Goal: Information Seeking & Learning: Compare options

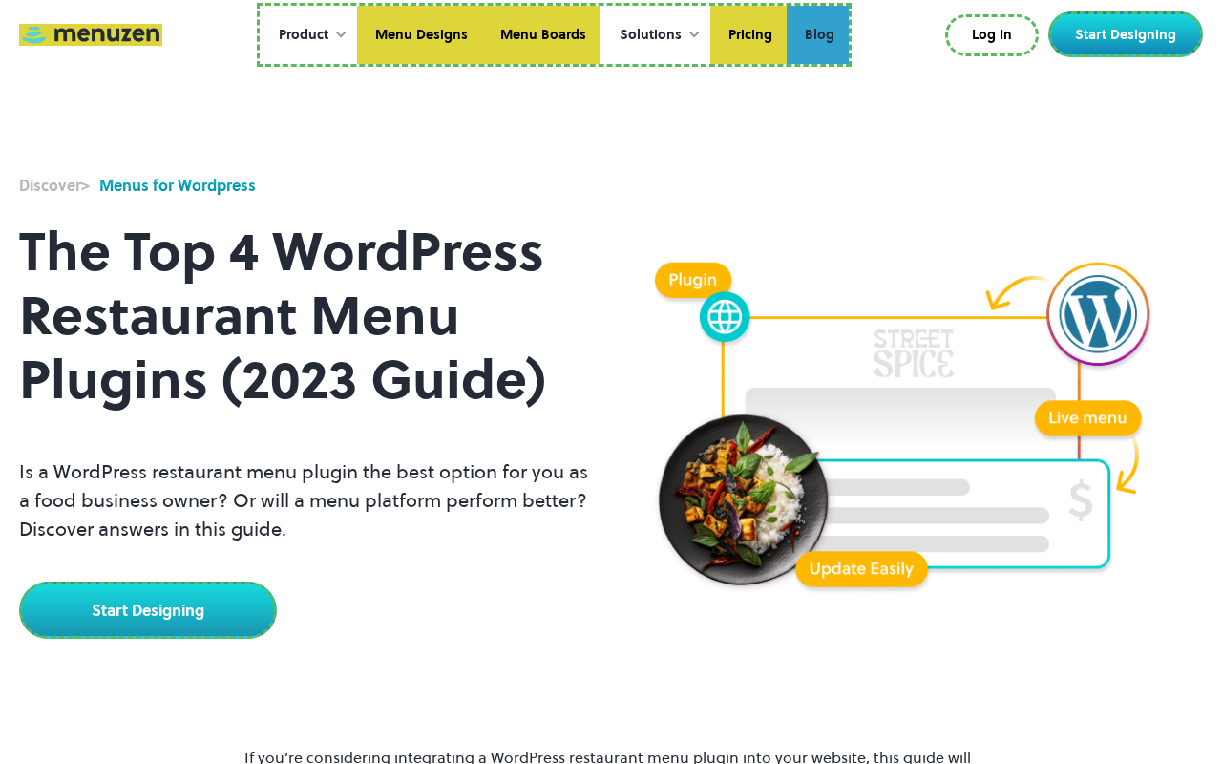
click at [817, 34] on link "Blog" at bounding box center [818, 35] width 62 height 59
click at [996, 35] on link "Log In" at bounding box center [992, 35] width 94 height 42
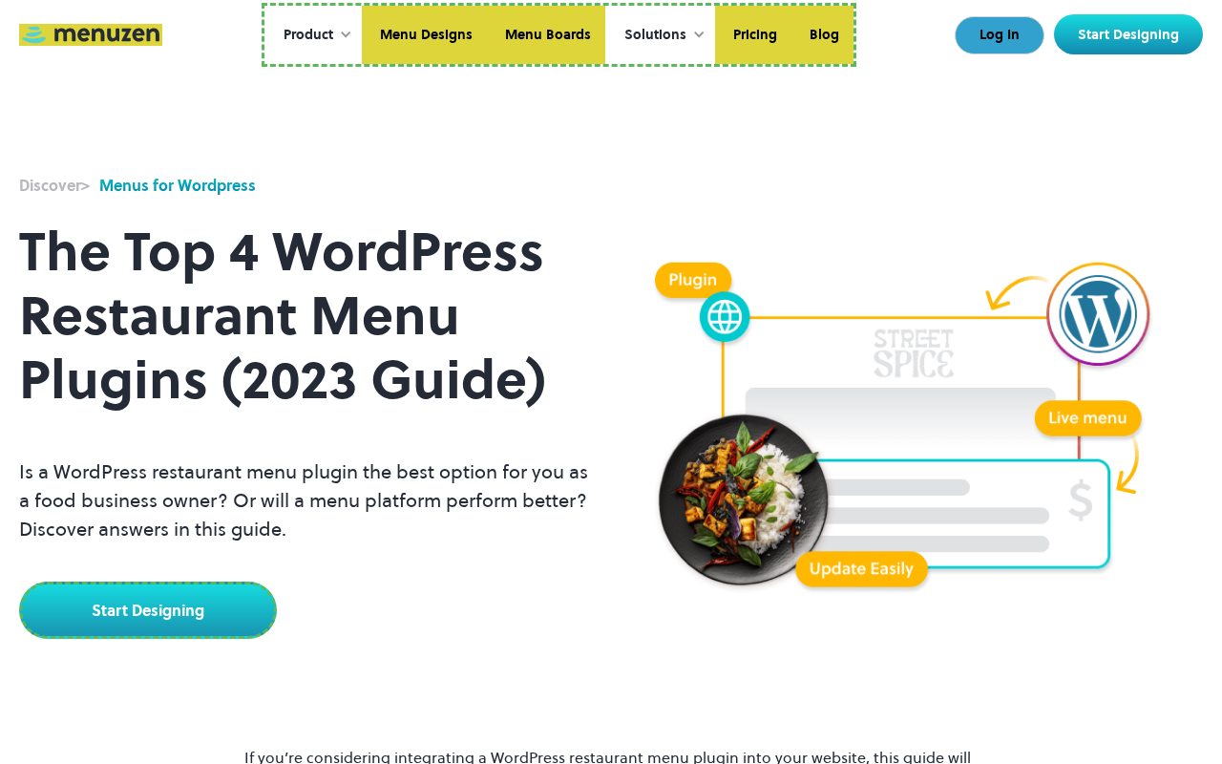
click at [1130, 34] on link "Start Designing" at bounding box center [1128, 34] width 149 height 40
